Goal: Find specific page/section: Find specific page/section

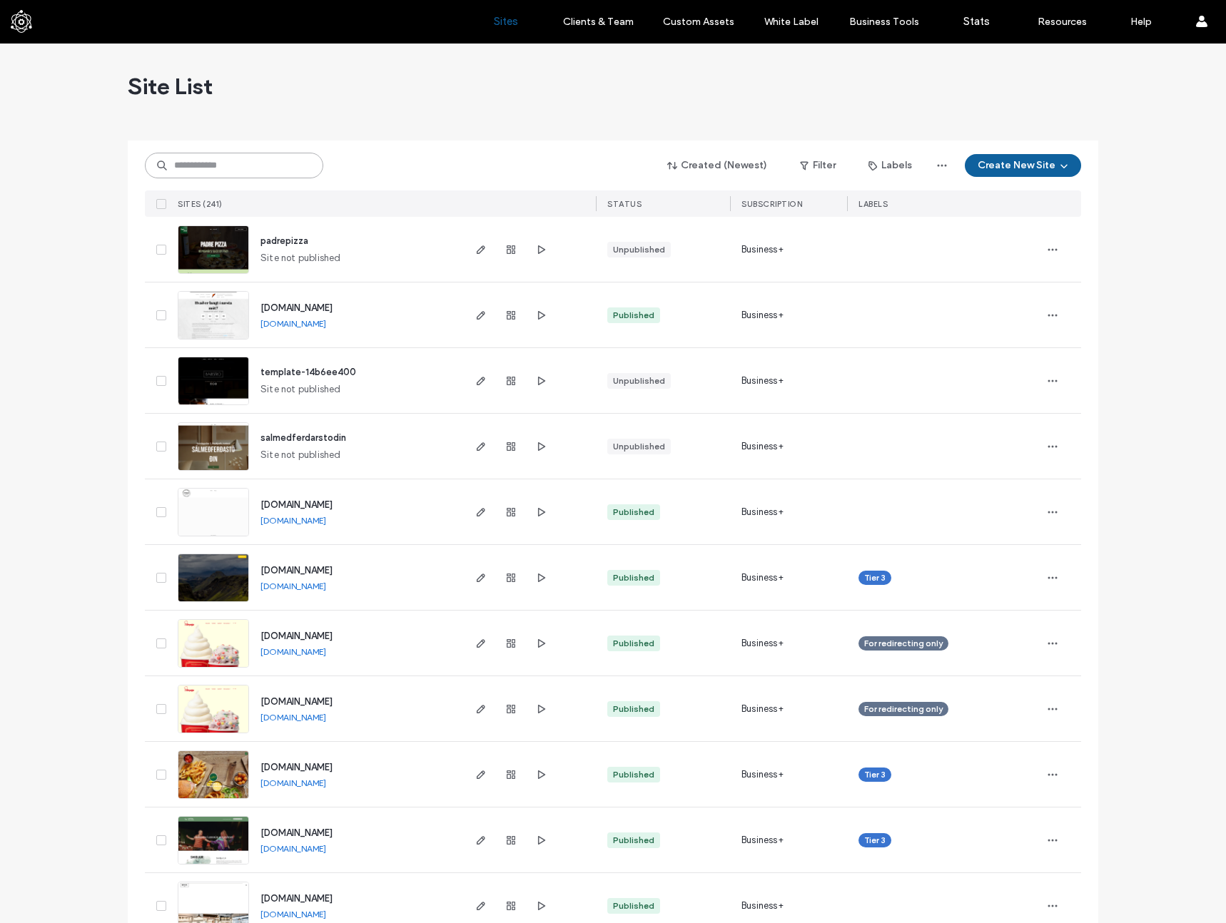
click at [195, 171] on input at bounding box center [234, 166] width 178 height 26
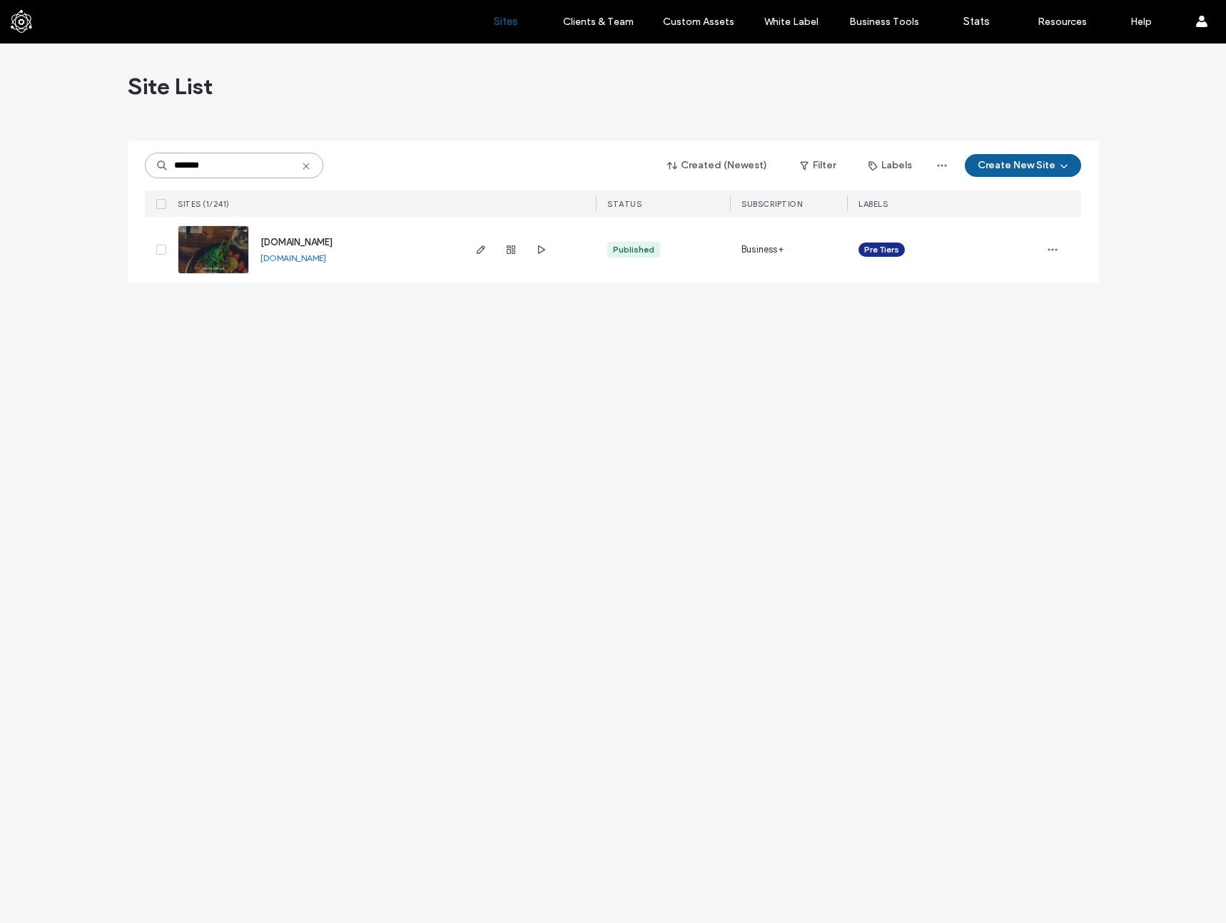
type input "*******"
click at [234, 251] on img at bounding box center [213, 274] width 70 height 97
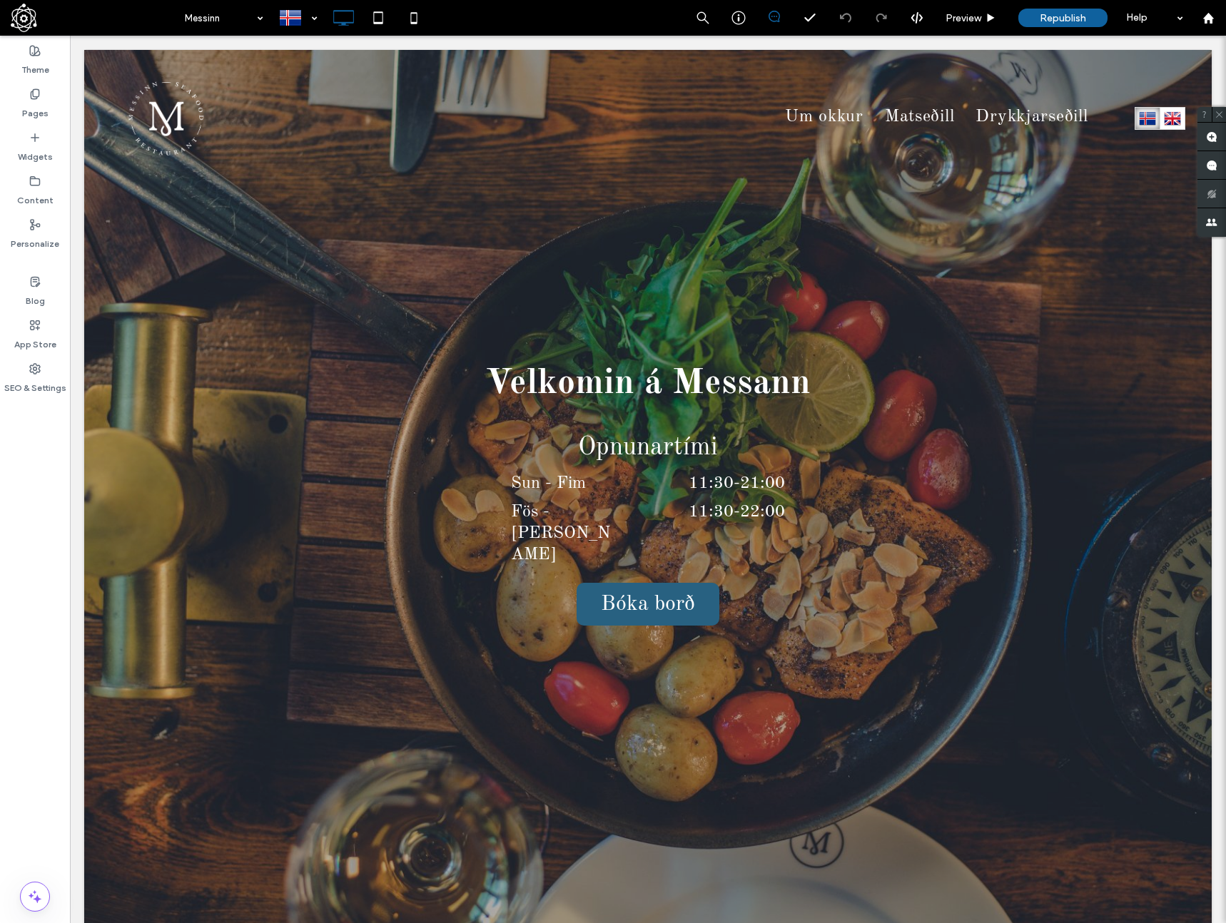
click at [29, 19] on span at bounding box center [94, 18] width 166 height 29
